Goal: Task Accomplishment & Management: Use online tool/utility

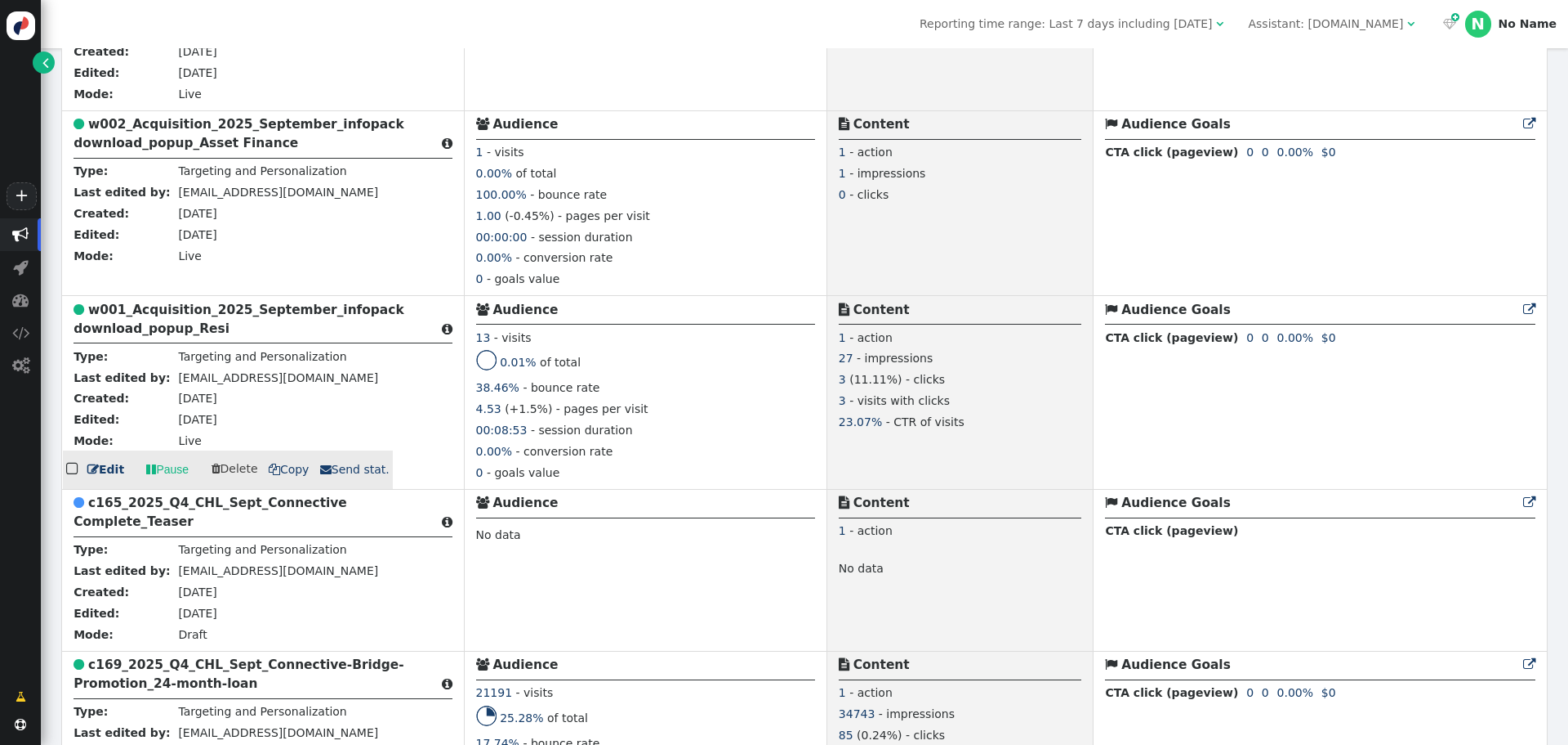
scroll to position [572, 0]
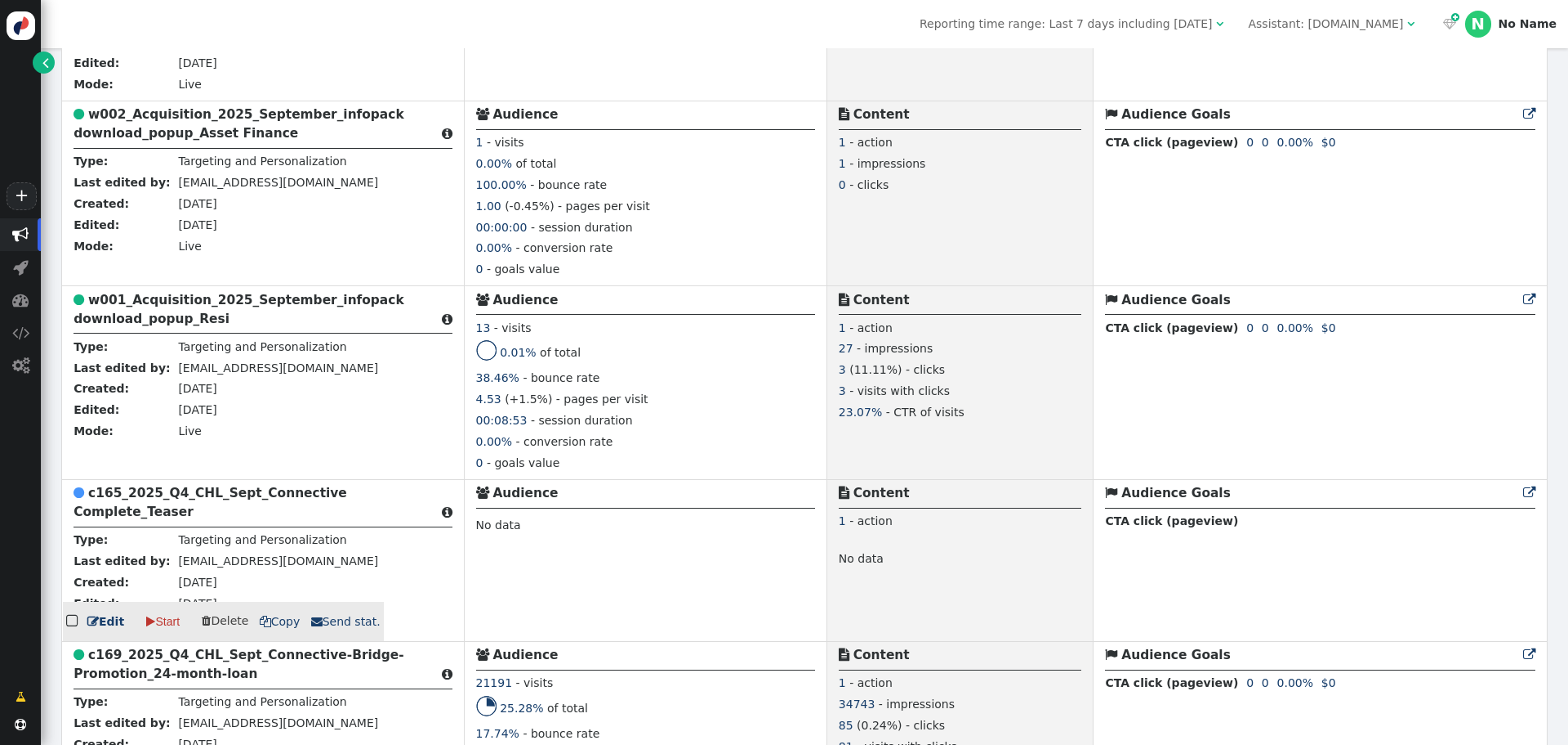
click at [158, 505] on b "c165_2025_Q4_CHL_Sept_Connective Complete_Teaser" at bounding box center [210, 502] width 274 height 34
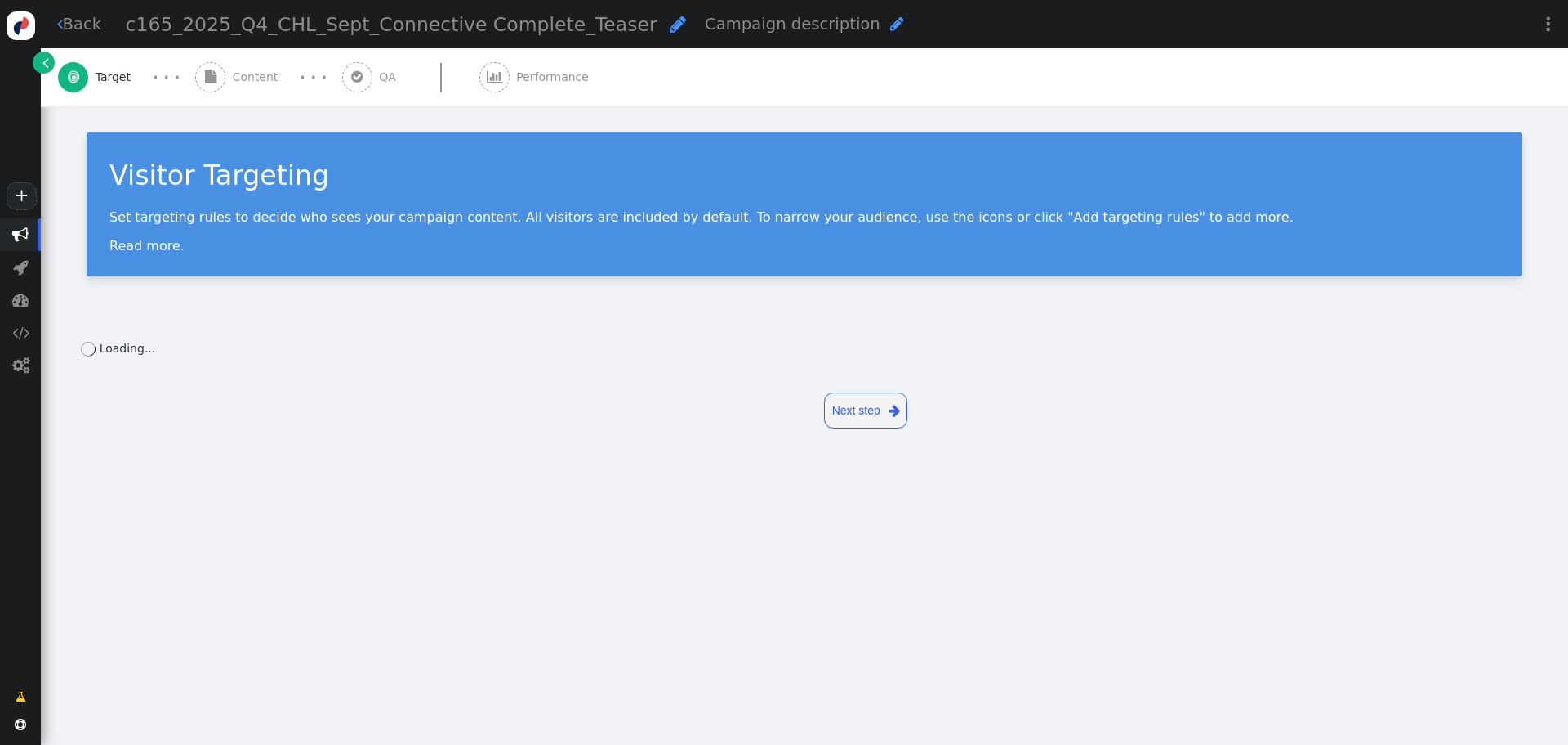
click at [239, 70] on span "Content" at bounding box center [259, 77] width 53 height 17
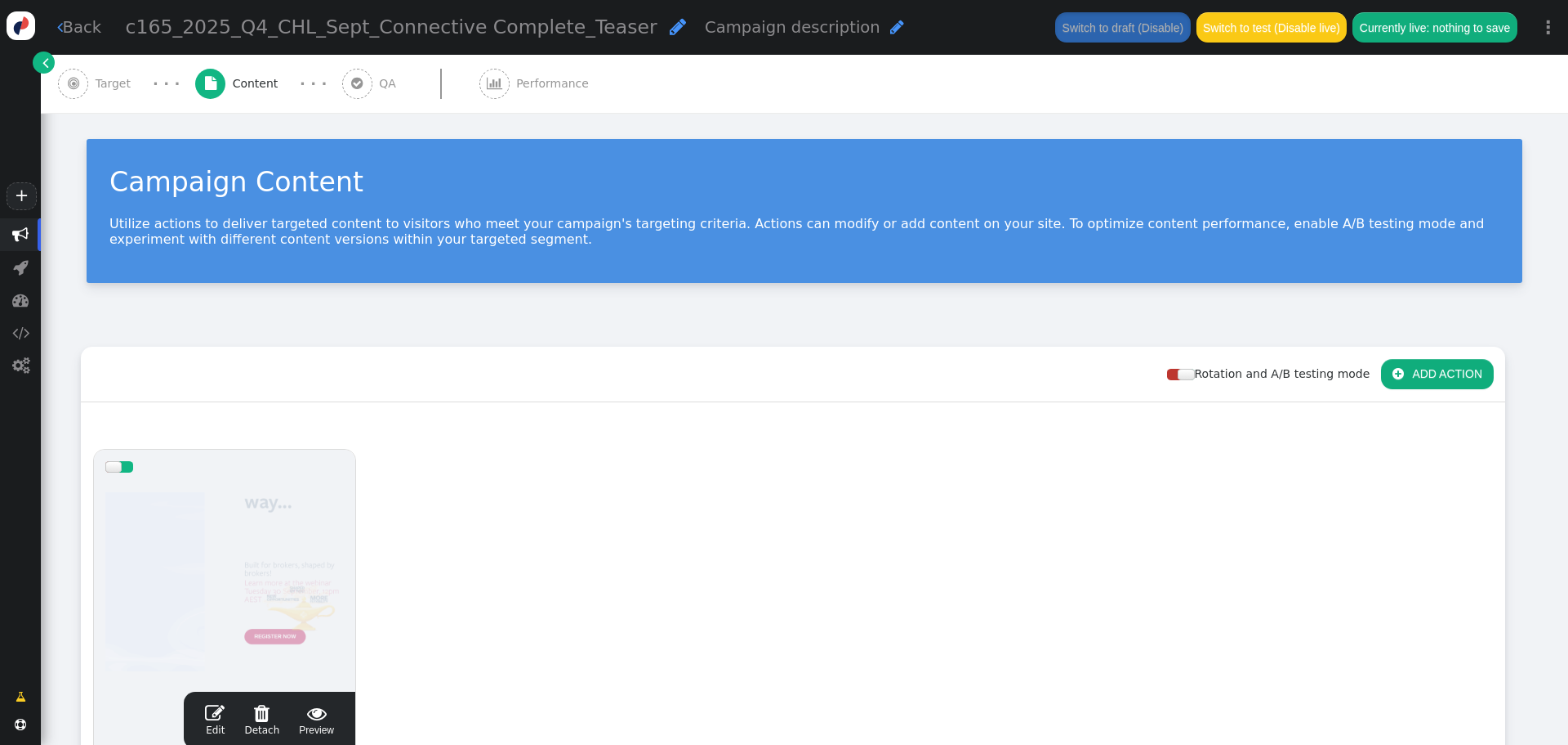
click at [225, 716] on span "" at bounding box center [214, 712] width 20 height 20
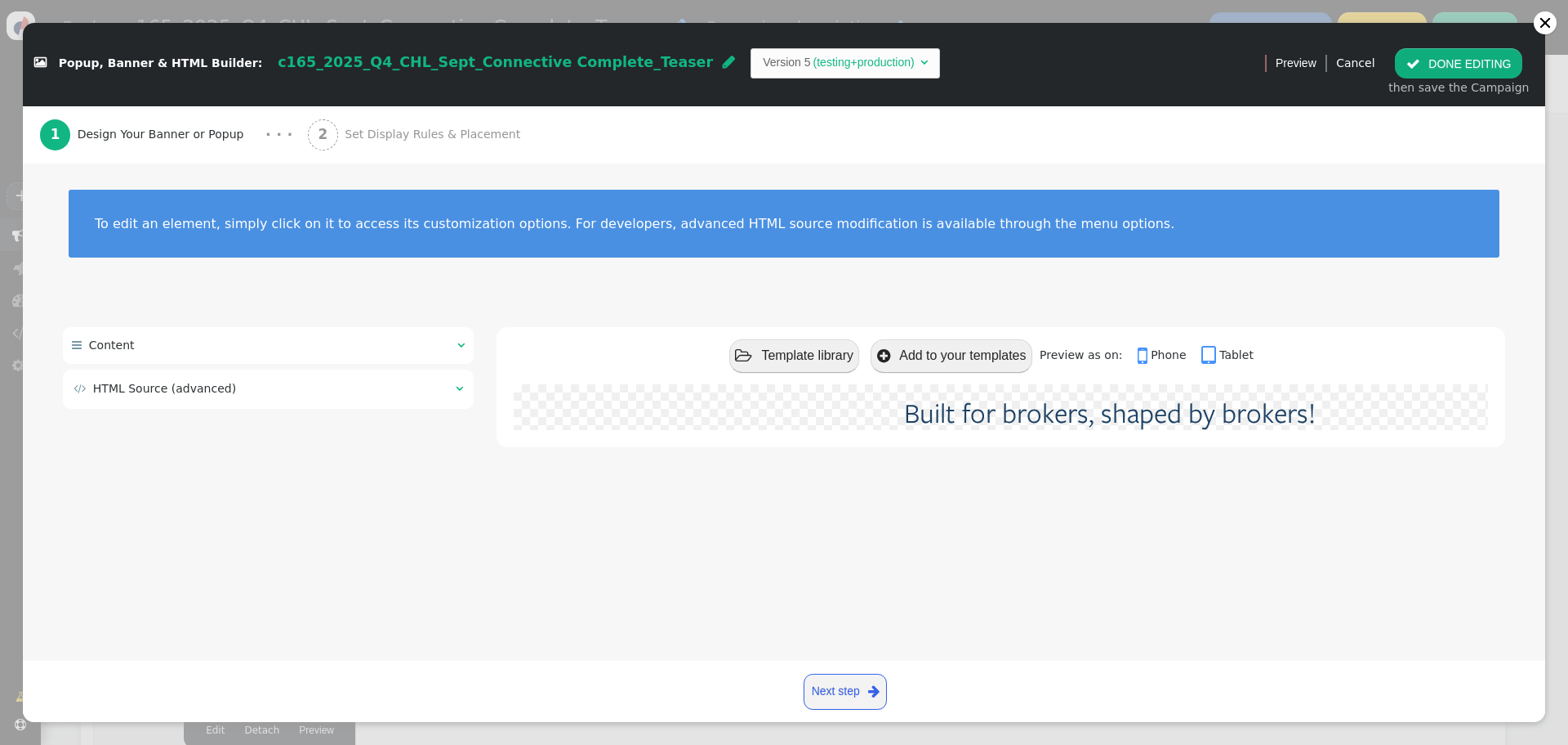
click at [458, 388] on span "" at bounding box center [460, 388] width 8 height 11
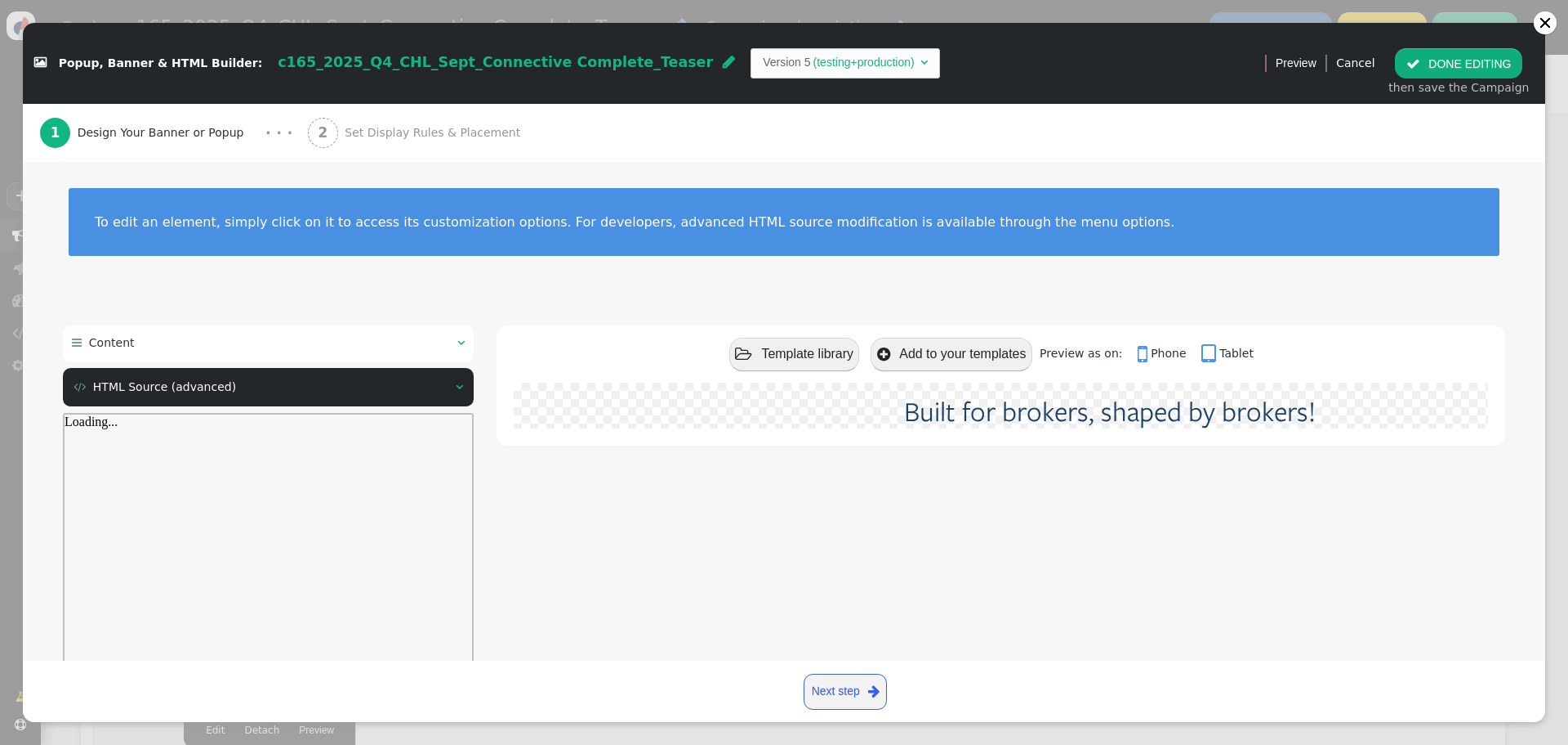
scroll to position [136, 0]
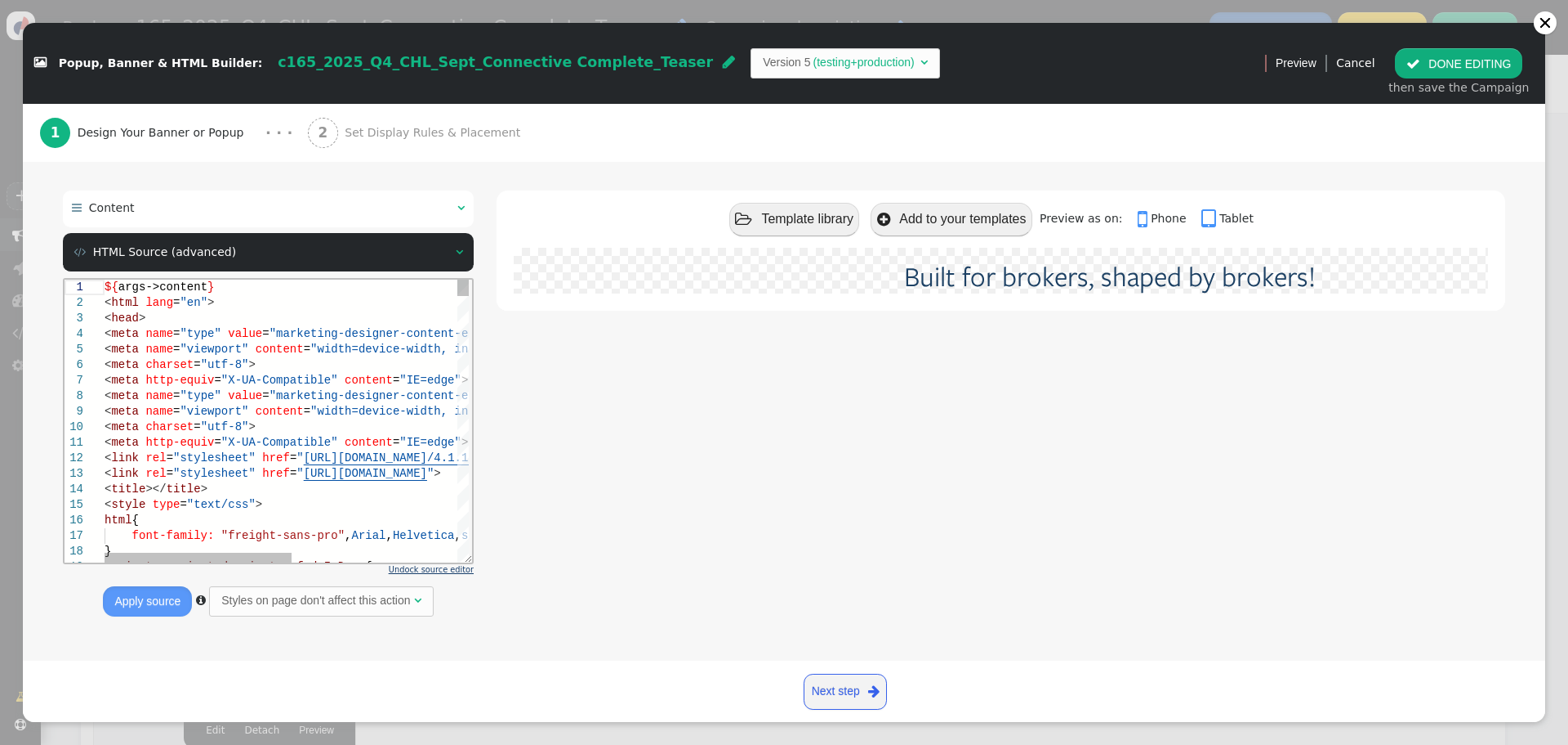
click at [463, 568] on span "Undock source editor" at bounding box center [431, 569] width 85 height 9
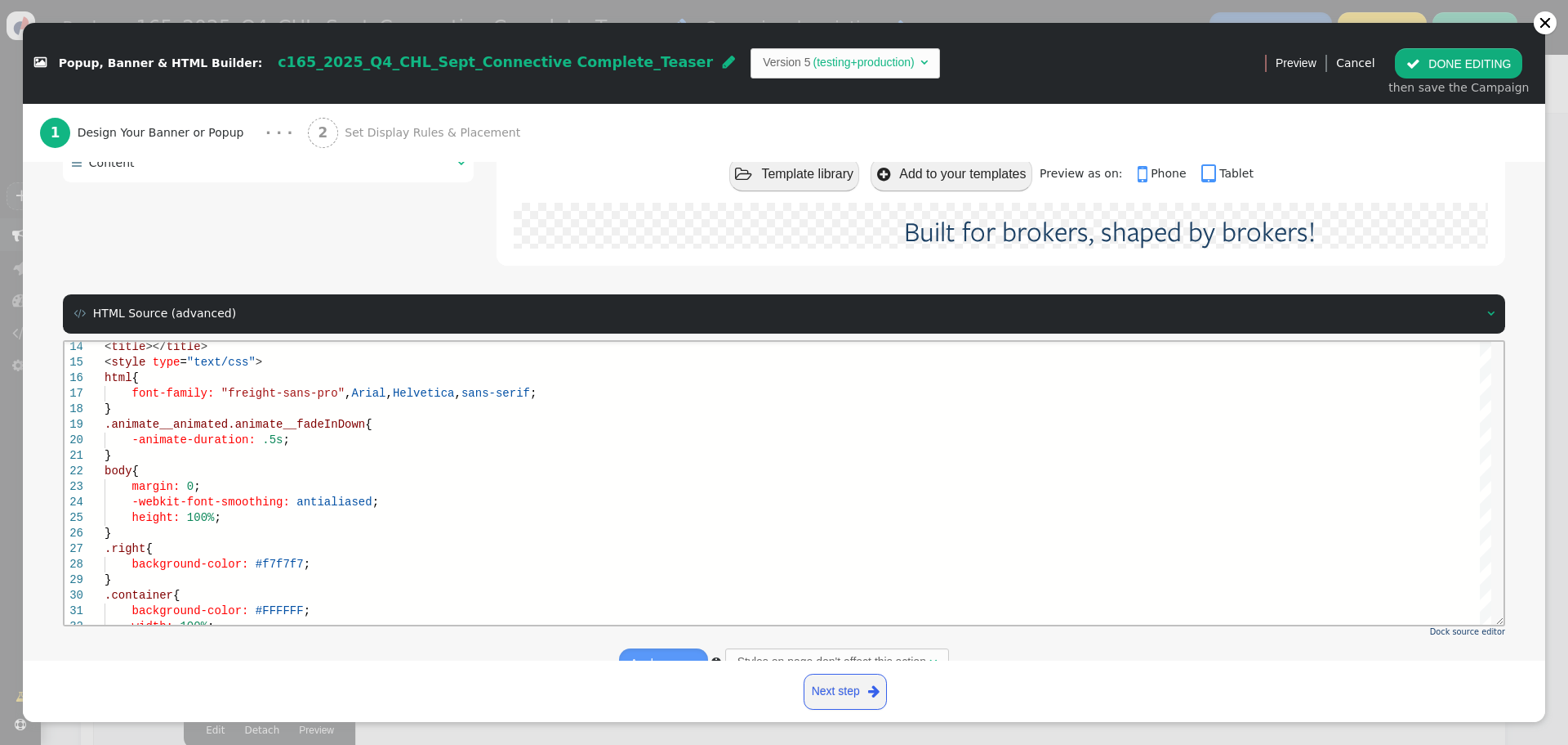
scroll to position [220, 0]
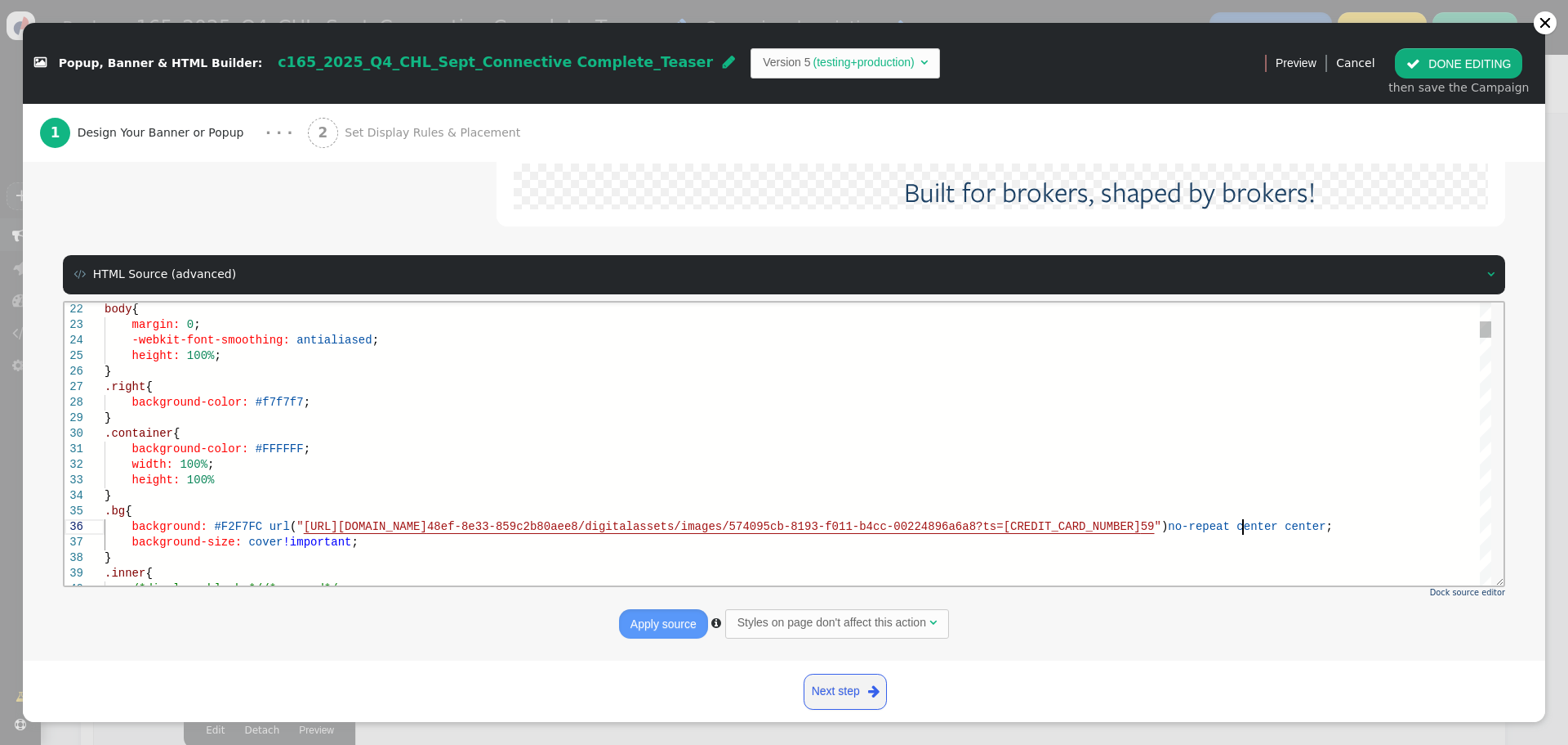
click at [1155, 527] on span "59" at bounding box center [1148, 526] width 14 height 13
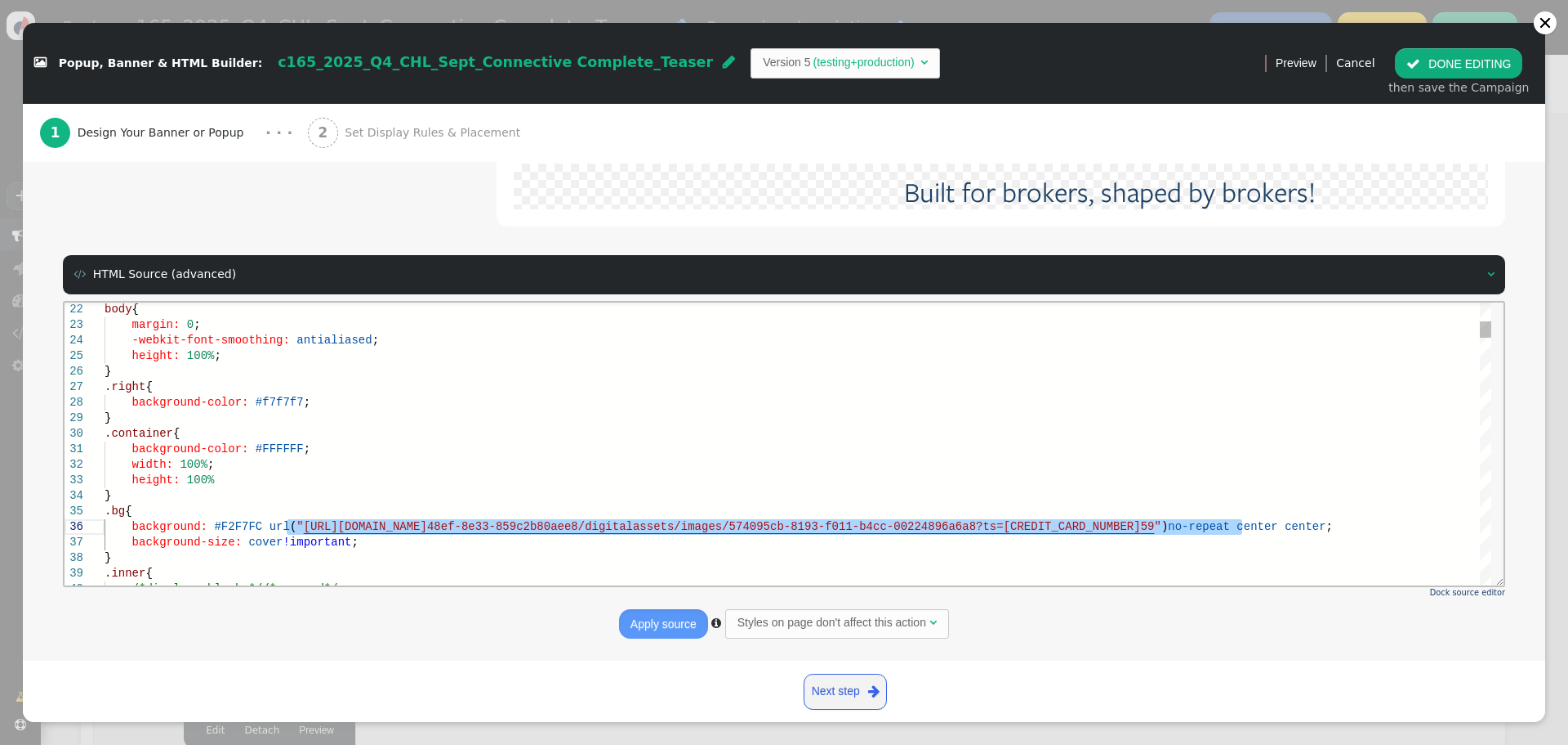
paste textarea "0c1dac8f-3c94-f011-b4cc-00224896a6a8?ts=638937616365988530"
type textarea "background-color: #FFFFFF; width: 100%; height: 100% } .bg { background: #F2F7F…"
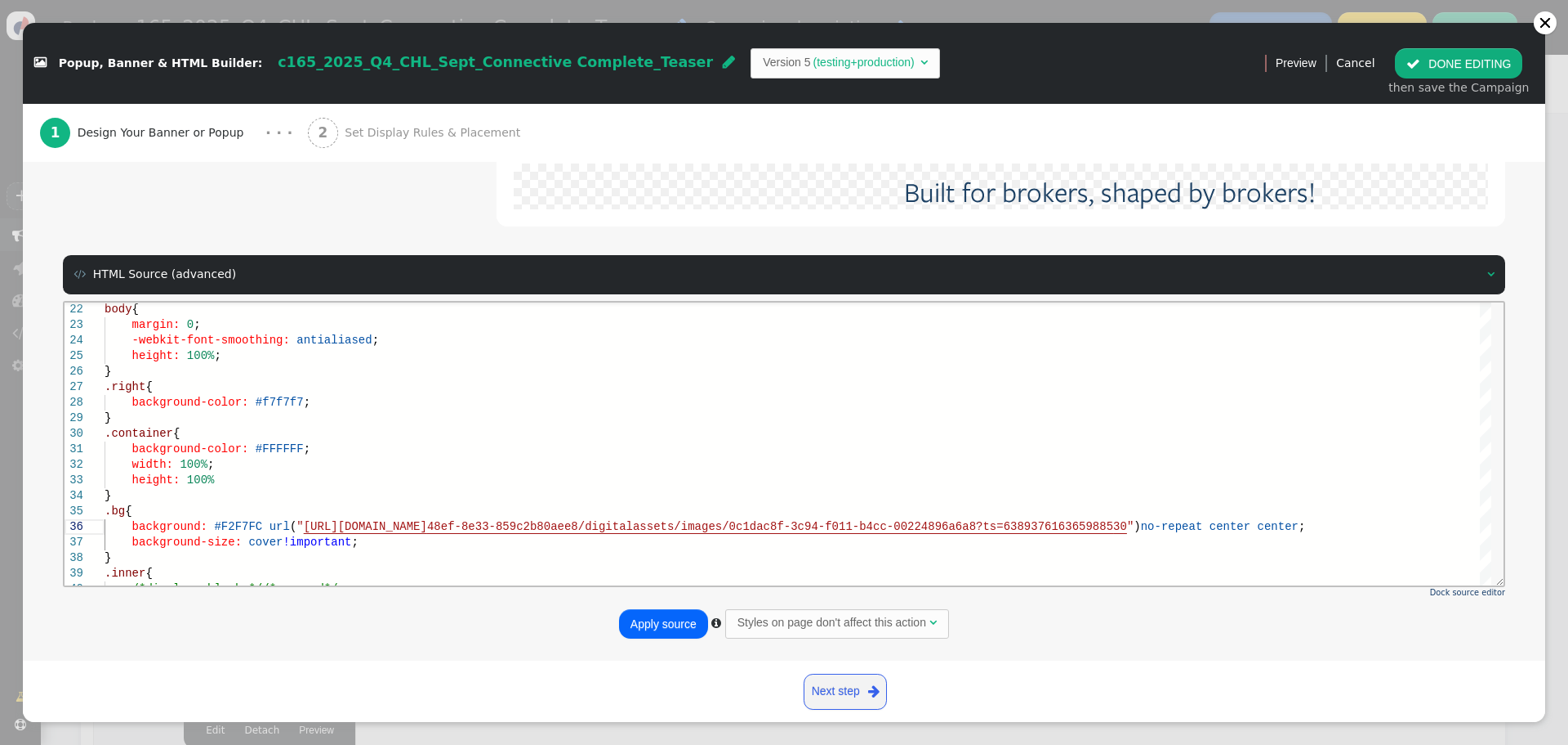
click at [664, 620] on button "Apply source" at bounding box center [664, 623] width 89 height 29
click at [1453, 57] on button " DONE EDITING" at bounding box center [1459, 62] width 128 height 29
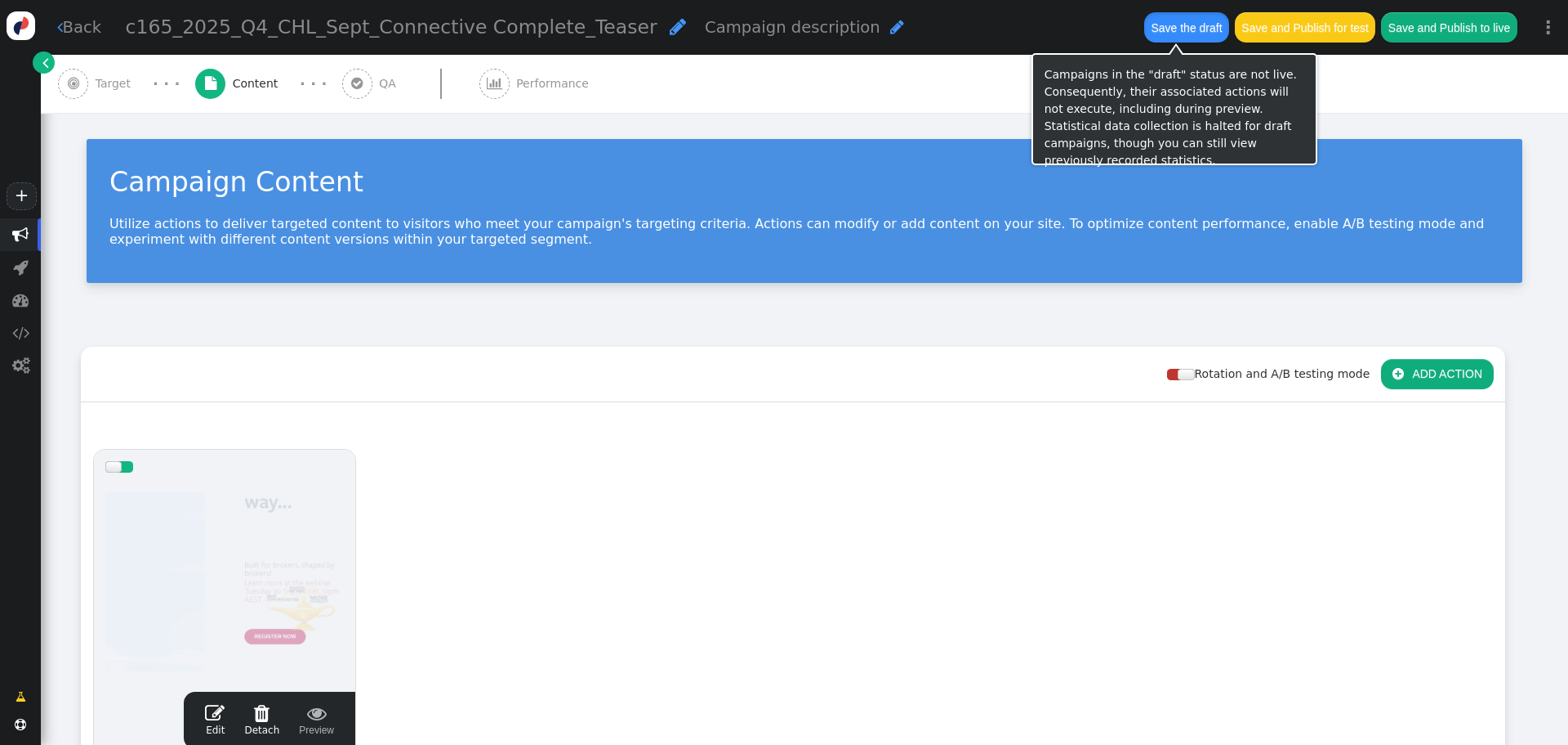
click at [1188, 19] on button "Save the draft" at bounding box center [1186, 26] width 85 height 29
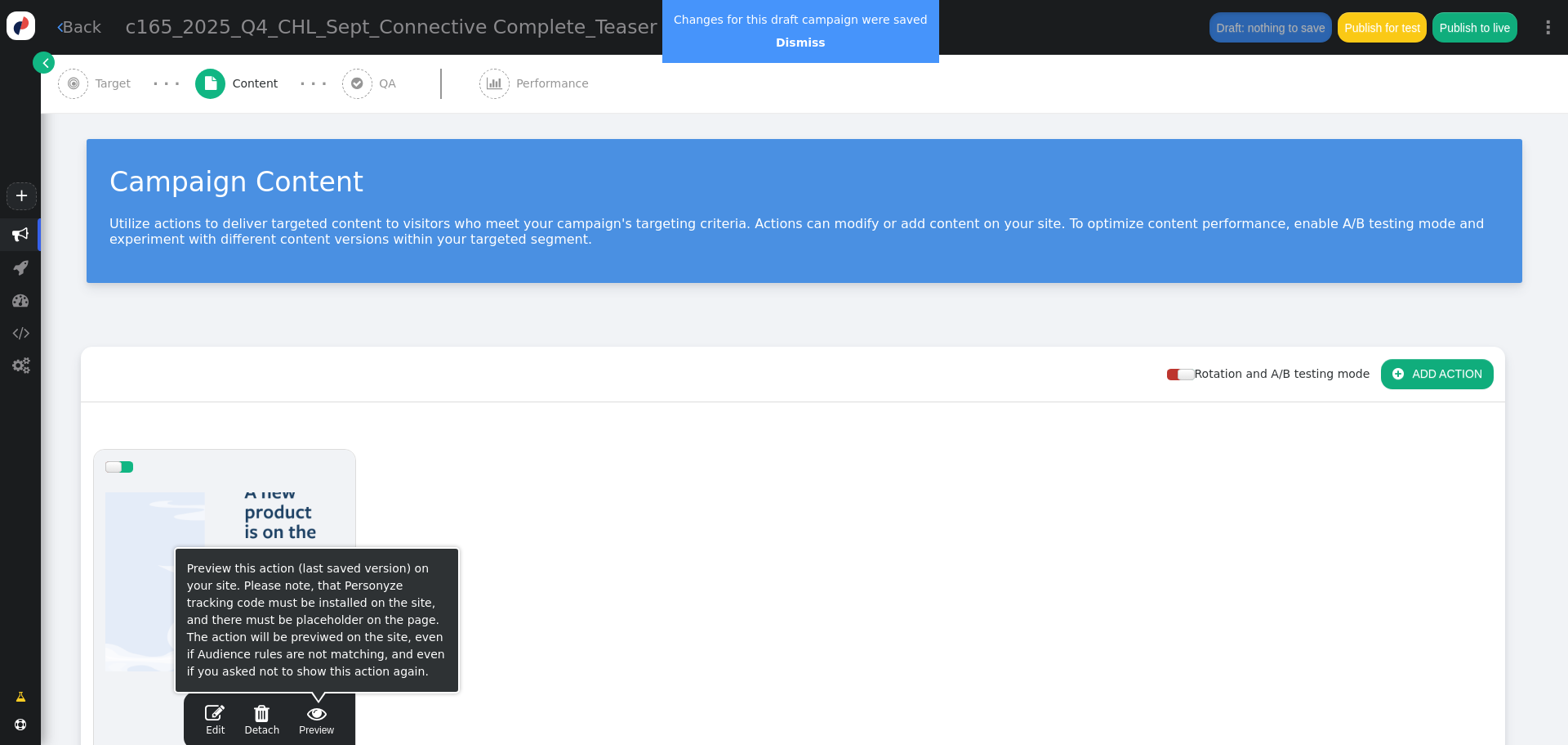
click at [309, 711] on span "" at bounding box center [316, 712] width 35 height 20
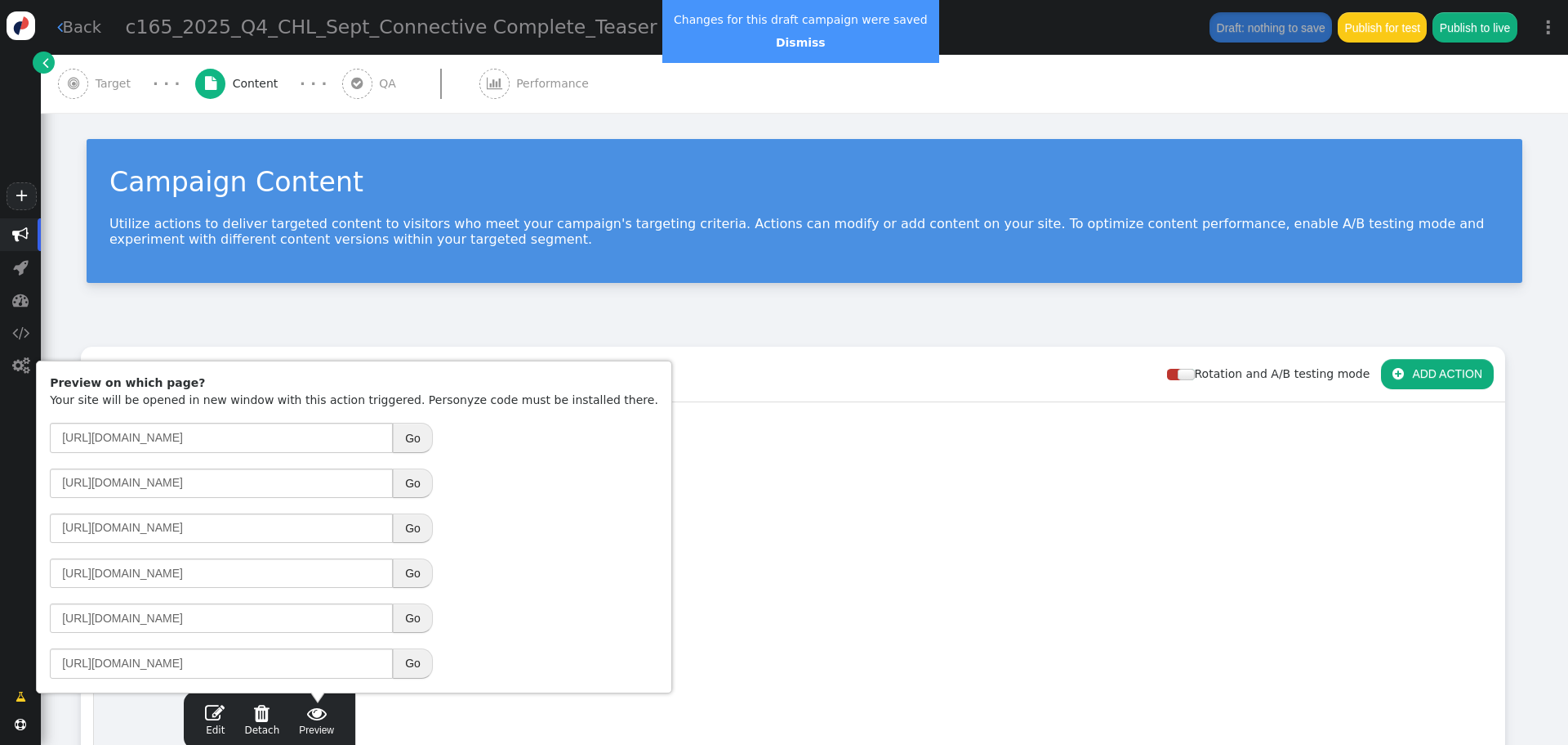
click at [425, 569] on button "Go" at bounding box center [413, 572] width 40 height 29
